Goal: Task Accomplishment & Management: Use online tool/utility

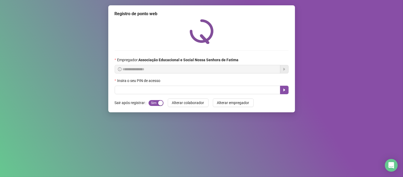
click at [233, 91] on input "text" at bounding box center [198, 90] width 166 height 9
type input "****"
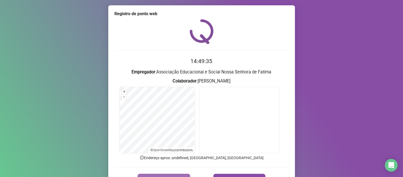
click at [179, 175] on button "REGISTRAR PONTO" at bounding box center [164, 179] width 53 height 11
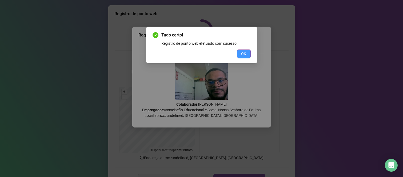
click at [240, 55] on button "OK" at bounding box center [244, 54] width 14 height 9
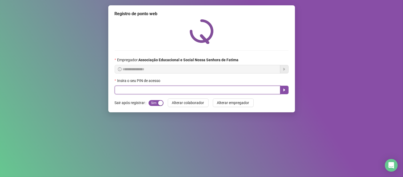
click at [199, 94] on input "text" at bounding box center [198, 90] width 166 height 9
type input "***"
click at [284, 90] on icon "caret-right" at bounding box center [284, 90] width 4 height 4
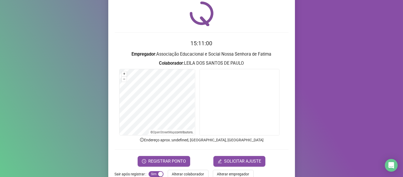
scroll to position [30, 0]
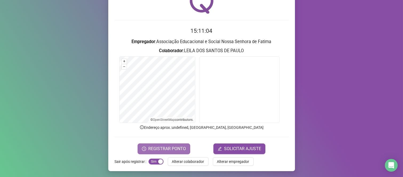
click at [172, 147] on span "REGISTRAR PONTO" at bounding box center [167, 149] width 38 height 6
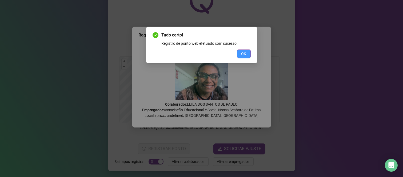
click at [244, 54] on span "OK" at bounding box center [243, 54] width 5 height 6
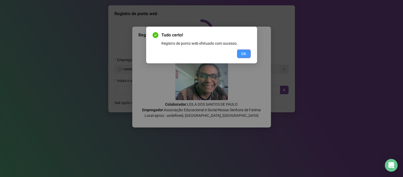
scroll to position [0, 0]
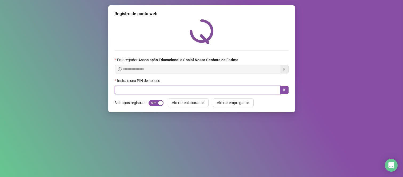
click at [233, 93] on input "text" at bounding box center [198, 90] width 166 height 9
type input "****"
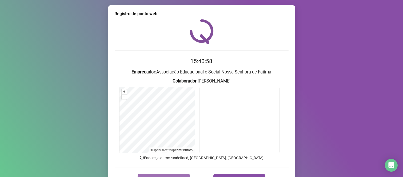
click at [174, 174] on button "REGISTRAR PONTO" at bounding box center [164, 179] width 53 height 11
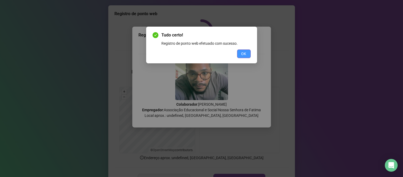
click at [238, 56] on button "OK" at bounding box center [244, 54] width 14 height 9
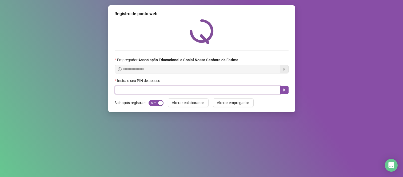
click at [170, 92] on input "text" at bounding box center [198, 90] width 166 height 9
type input "****"
click at [282, 92] on icon "caret-right" at bounding box center [284, 90] width 4 height 4
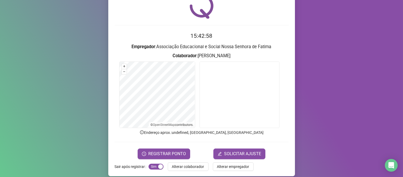
scroll to position [30, 0]
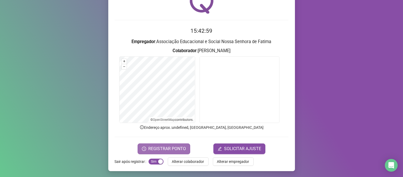
click at [160, 147] on span "REGISTRAR PONTO" at bounding box center [167, 149] width 38 height 6
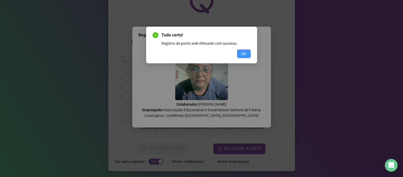
click at [245, 53] on span "OK" at bounding box center [243, 54] width 5 height 6
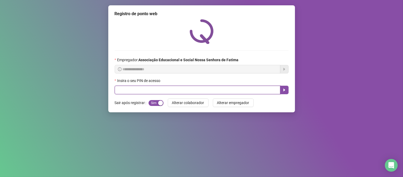
click at [236, 92] on input "text" at bounding box center [198, 90] width 166 height 9
type input "****"
click at [282, 90] on icon "caret-right" at bounding box center [284, 90] width 4 height 4
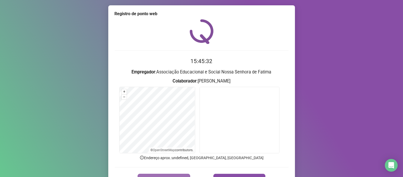
click at [179, 174] on button "REGISTRAR PONTO" at bounding box center [164, 179] width 53 height 11
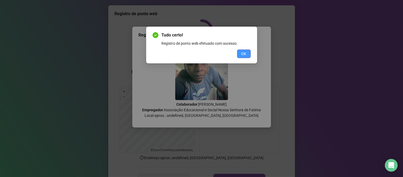
click at [242, 50] on button "OK" at bounding box center [244, 54] width 14 height 9
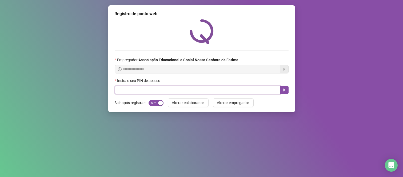
click at [137, 90] on input "text" at bounding box center [198, 90] width 166 height 9
type input "***"
click at [282, 94] on button "button" at bounding box center [284, 90] width 9 height 9
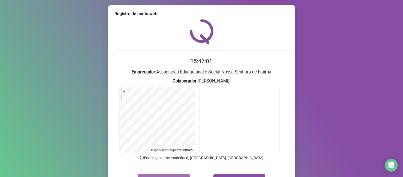
click at [171, 175] on button "REGISTRAR PONTO" at bounding box center [164, 179] width 53 height 11
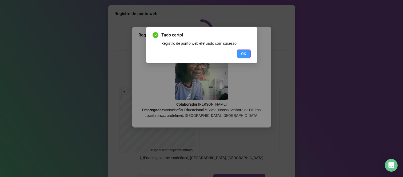
click at [246, 53] on span "OK" at bounding box center [243, 54] width 5 height 6
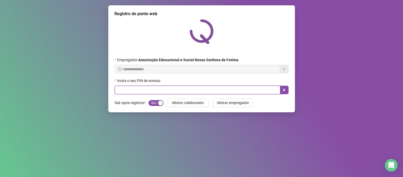
click at [136, 91] on input "text" at bounding box center [198, 90] width 166 height 9
type input "***"
click at [283, 92] on icon "caret-right" at bounding box center [284, 90] width 4 height 4
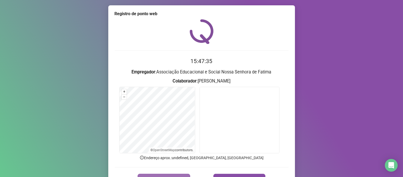
click at [177, 174] on button "REGISTRAR PONTO" at bounding box center [164, 179] width 53 height 11
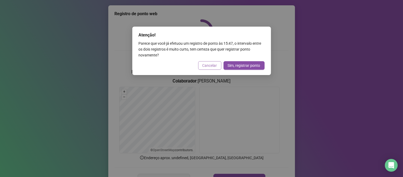
click at [213, 67] on span "Cancelar" at bounding box center [209, 66] width 15 height 6
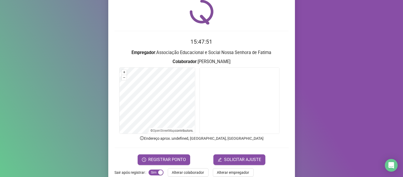
scroll to position [30, 0]
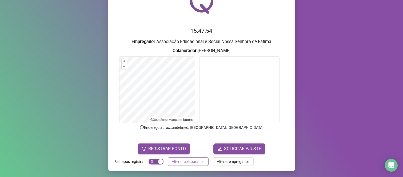
click at [178, 163] on span "Alterar colaborador" at bounding box center [188, 162] width 32 height 6
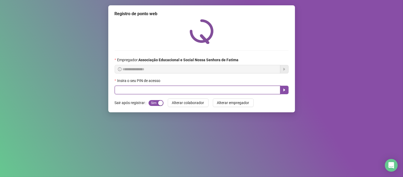
click at [193, 87] on input "text" at bounding box center [198, 90] width 166 height 9
type input "****"
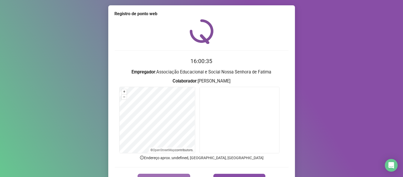
click at [168, 175] on button "REGISTRAR PONTO" at bounding box center [164, 179] width 53 height 11
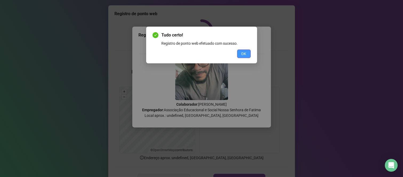
click at [247, 50] on button "OK" at bounding box center [244, 54] width 14 height 9
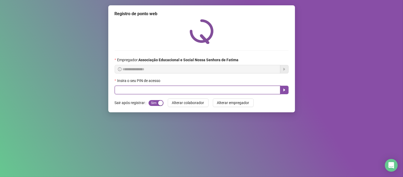
click at [210, 91] on input "text" at bounding box center [198, 90] width 166 height 9
type input "***"
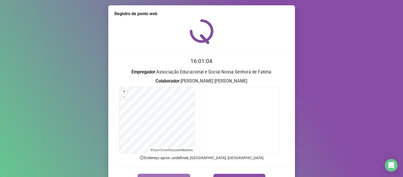
click at [158, 175] on button "REGISTRAR PONTO" at bounding box center [164, 179] width 53 height 11
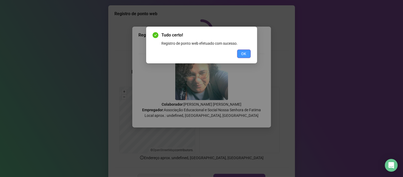
click at [240, 54] on button "OK" at bounding box center [244, 54] width 14 height 9
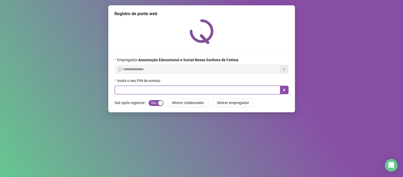
click at [195, 89] on input "text" at bounding box center [198, 90] width 166 height 9
type input "***"
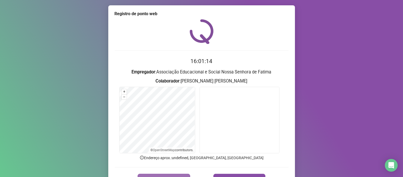
click at [178, 174] on button "REGISTRAR PONTO" at bounding box center [164, 179] width 53 height 11
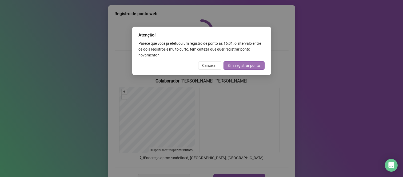
click at [255, 65] on span "Sim, registrar ponto" at bounding box center [244, 66] width 33 height 6
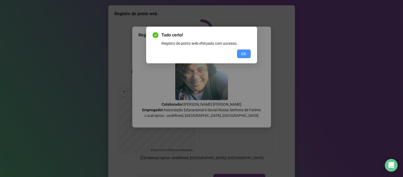
click at [246, 55] on span "OK" at bounding box center [243, 54] width 5 height 6
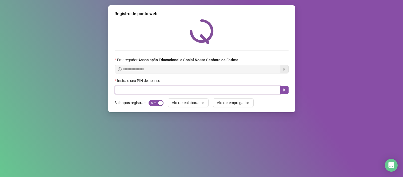
click at [195, 89] on input "text" at bounding box center [198, 90] width 166 height 9
type input "****"
click at [284, 90] on icon "caret-right" at bounding box center [284, 90] width 4 height 4
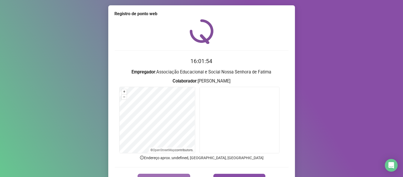
click at [182, 175] on button "REGISTRAR PONTO" at bounding box center [164, 179] width 53 height 11
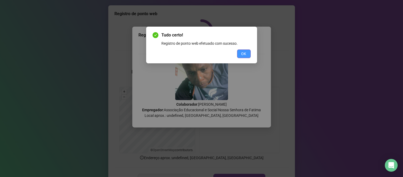
click at [243, 53] on span "OK" at bounding box center [243, 54] width 5 height 6
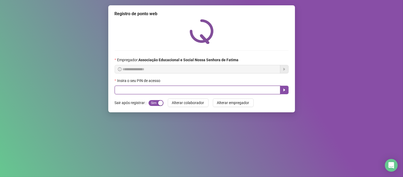
click at [247, 92] on input "text" at bounding box center [198, 90] width 166 height 9
type input "****"
click at [285, 91] on icon "caret-right" at bounding box center [284, 90] width 4 height 4
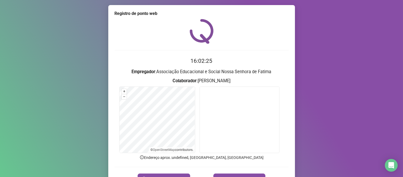
scroll to position [18, 0]
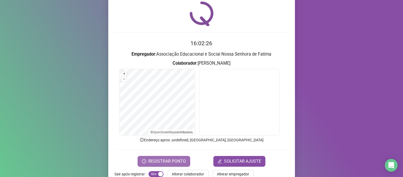
click at [166, 161] on span "REGISTRAR PONTO" at bounding box center [167, 161] width 38 height 6
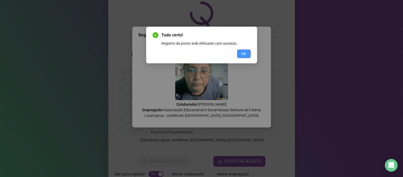
click at [243, 55] on span "OK" at bounding box center [243, 54] width 5 height 6
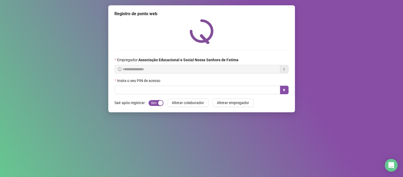
scroll to position [0, 0]
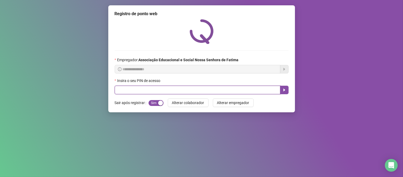
click at [244, 86] on input "text" at bounding box center [198, 90] width 166 height 9
type input "****"
click at [286, 90] on button "button" at bounding box center [284, 90] width 9 height 9
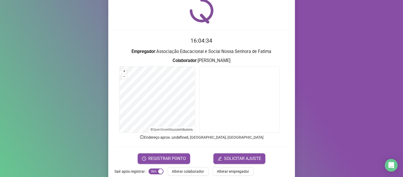
scroll to position [30, 0]
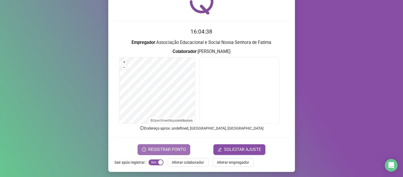
click at [159, 145] on button "REGISTRAR PONTO" at bounding box center [164, 150] width 53 height 11
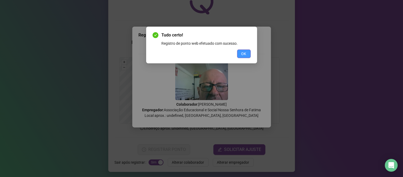
click at [247, 51] on button "OK" at bounding box center [244, 54] width 14 height 9
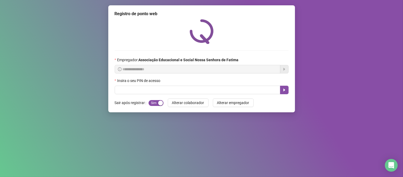
scroll to position [0, 0]
